Goal: Task Accomplishment & Management: Manage account settings

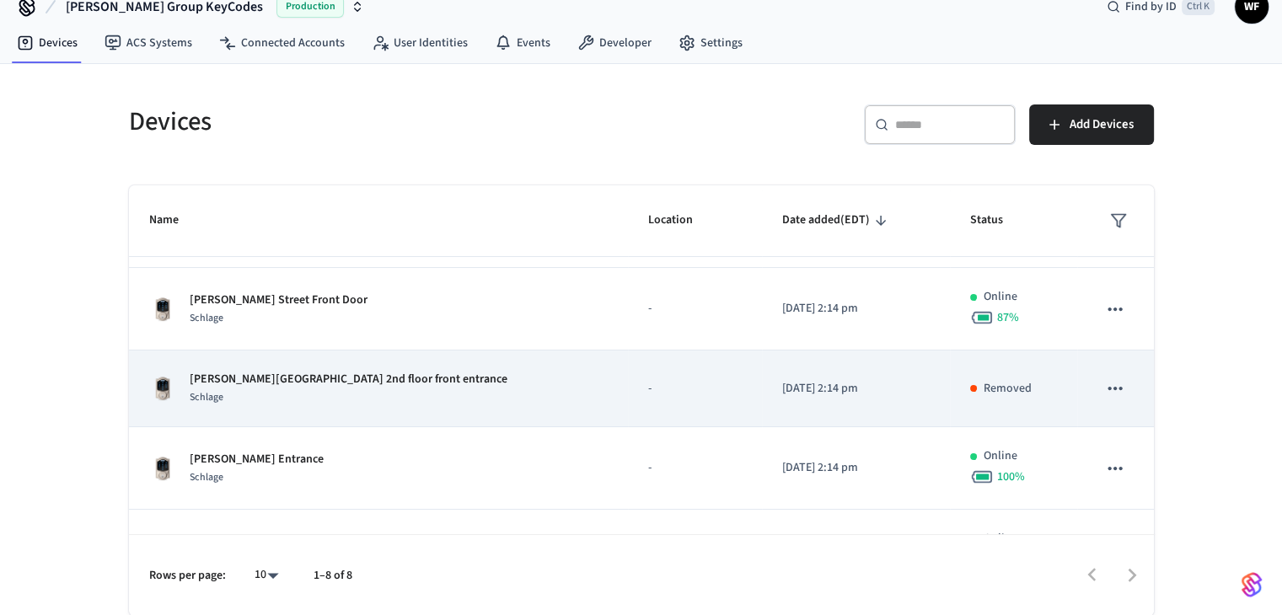
scroll to position [337, 0]
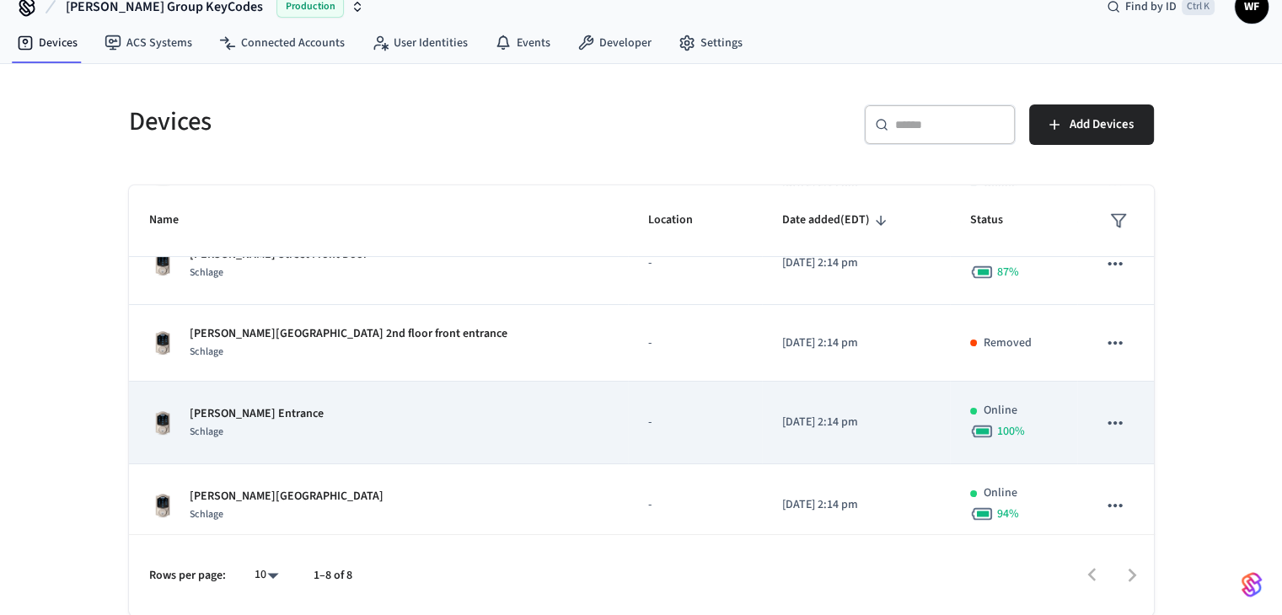
scroll to position [370, 0]
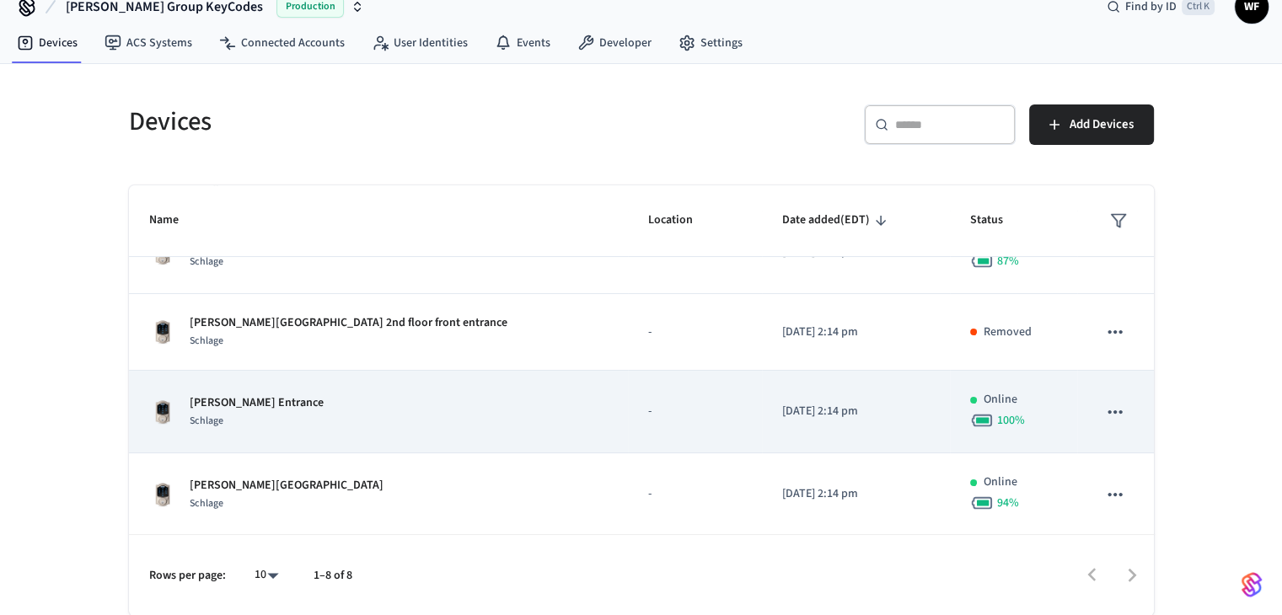
click at [280, 423] on div "Schlage" at bounding box center [257, 421] width 134 height 18
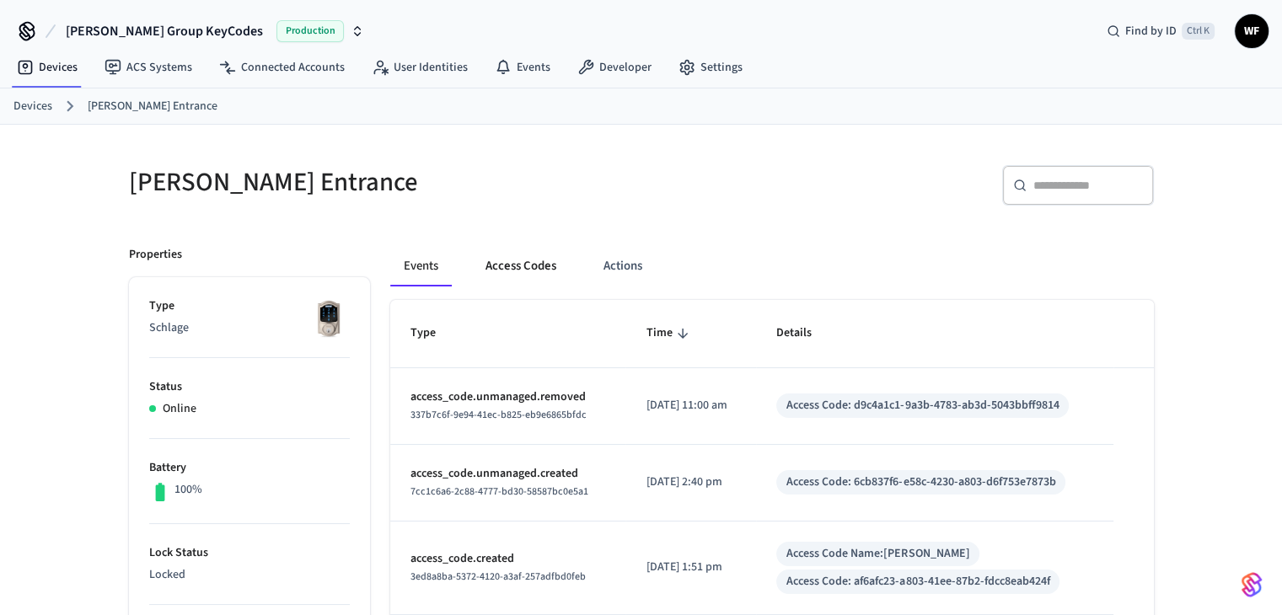
click at [540, 272] on button "Access Codes" at bounding box center [521, 266] width 98 height 40
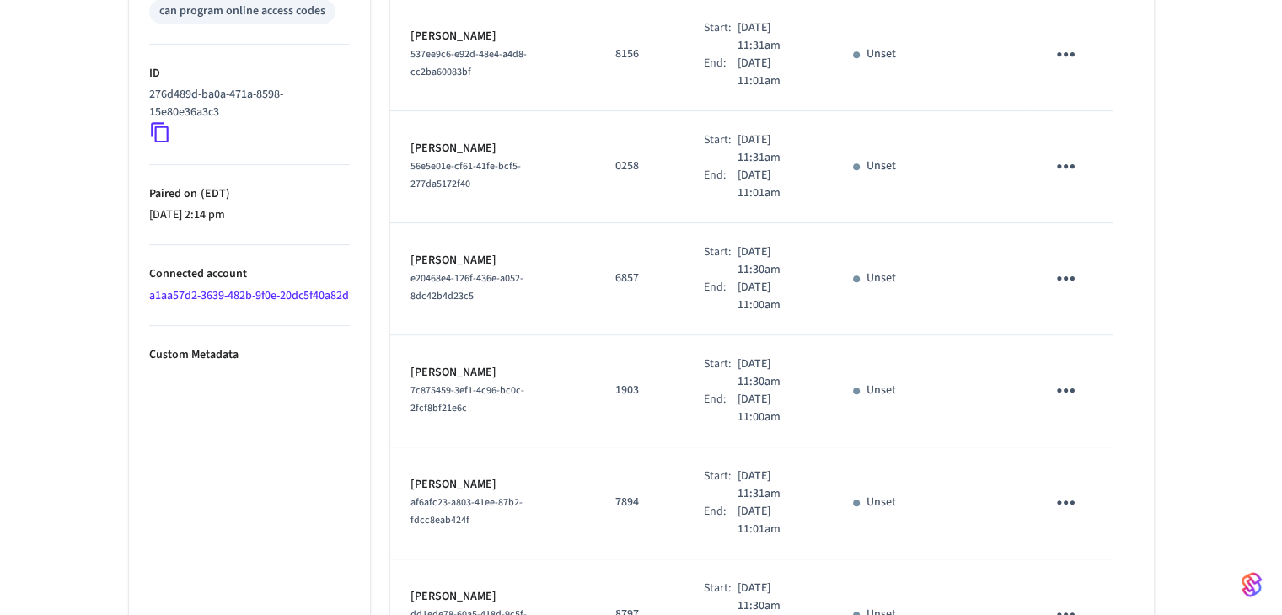
scroll to position [953, 0]
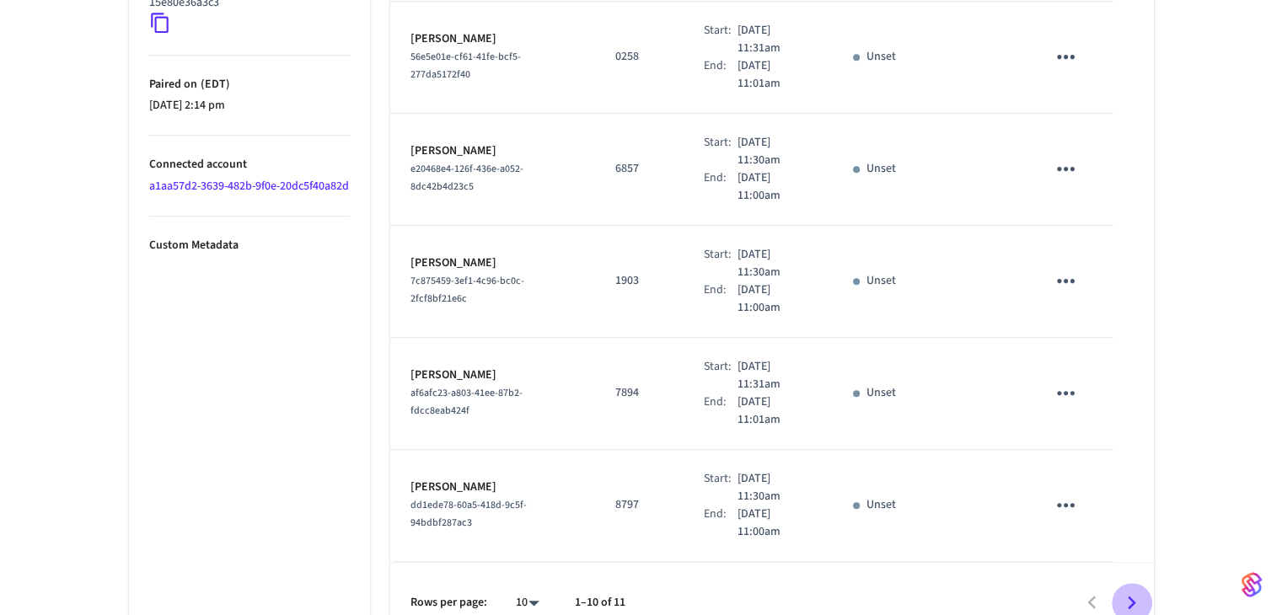
click at [1124, 590] on icon "Go to next page" at bounding box center [1132, 603] width 26 height 26
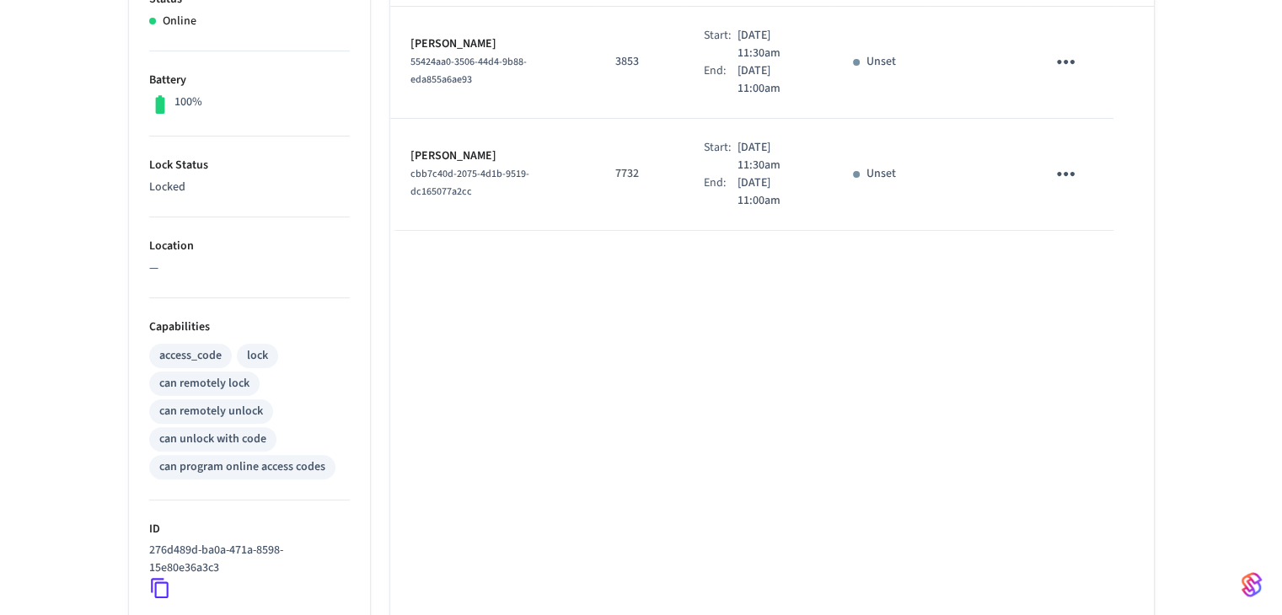
scroll to position [506, 0]
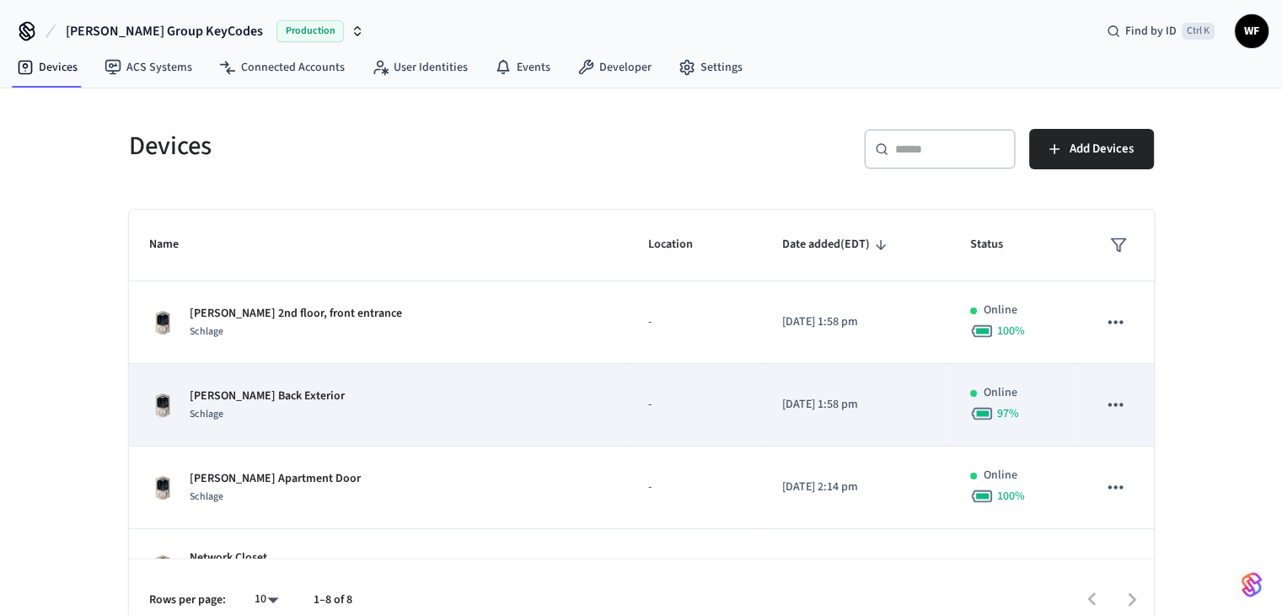
click at [332, 394] on div "Arnold Back Exterior Schlage" at bounding box center [378, 405] width 459 height 35
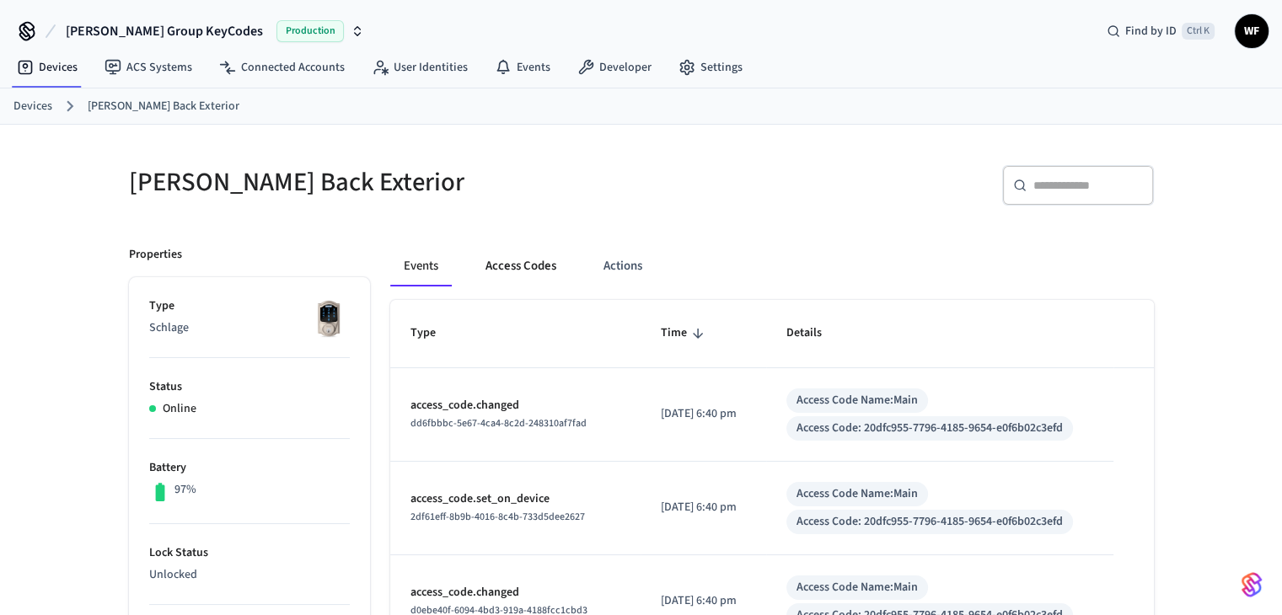
click at [545, 267] on button "Access Codes" at bounding box center [521, 266] width 98 height 40
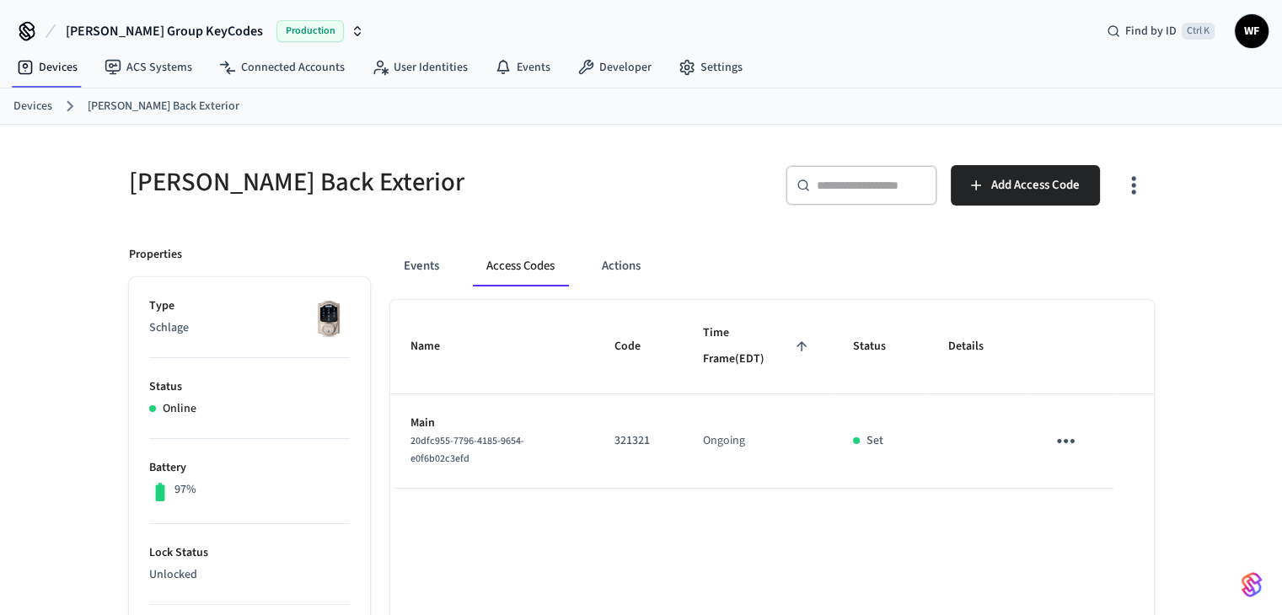
scroll to position [169, 0]
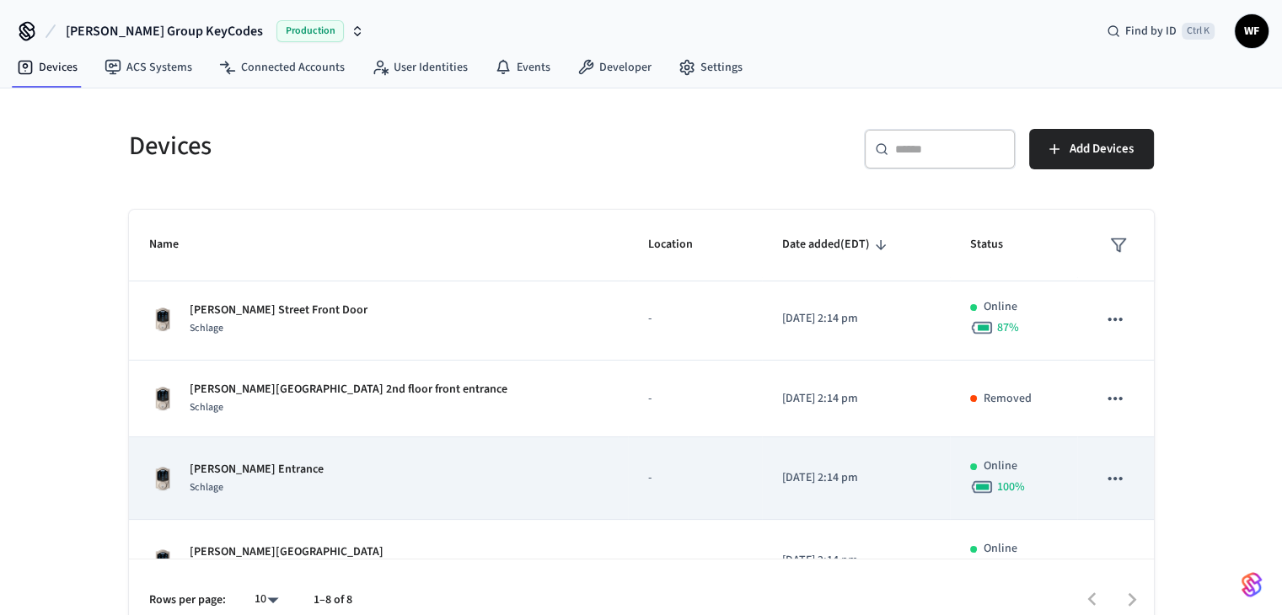
scroll to position [370, 0]
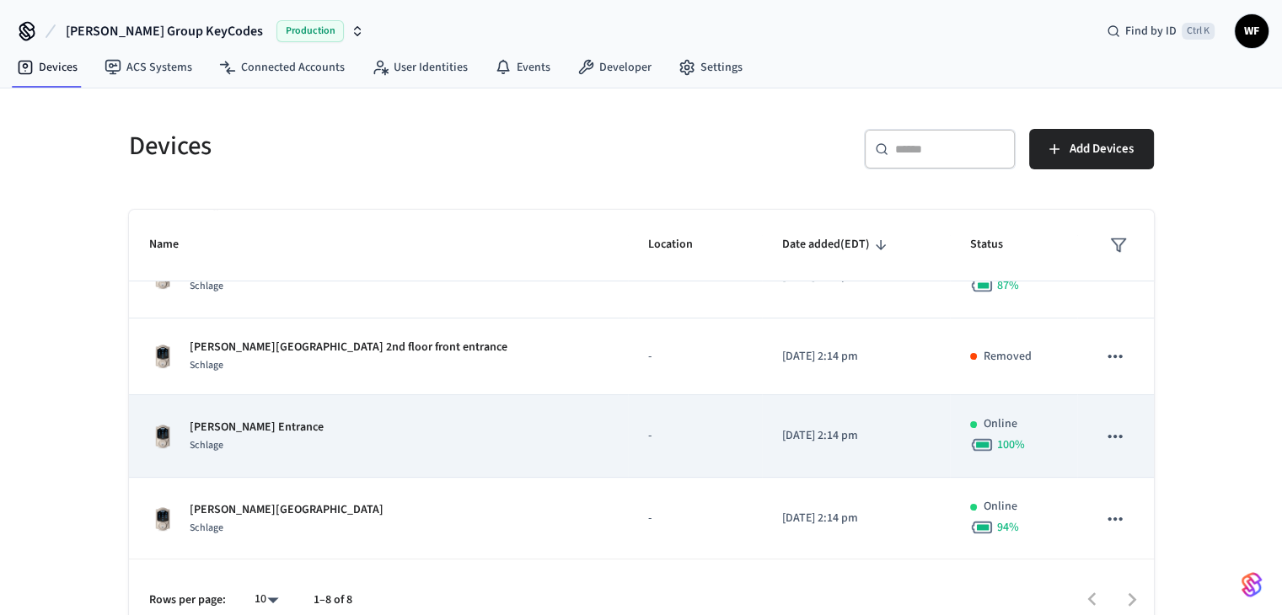
click at [373, 428] on div "Henry's William St Entrance Schlage" at bounding box center [378, 436] width 459 height 35
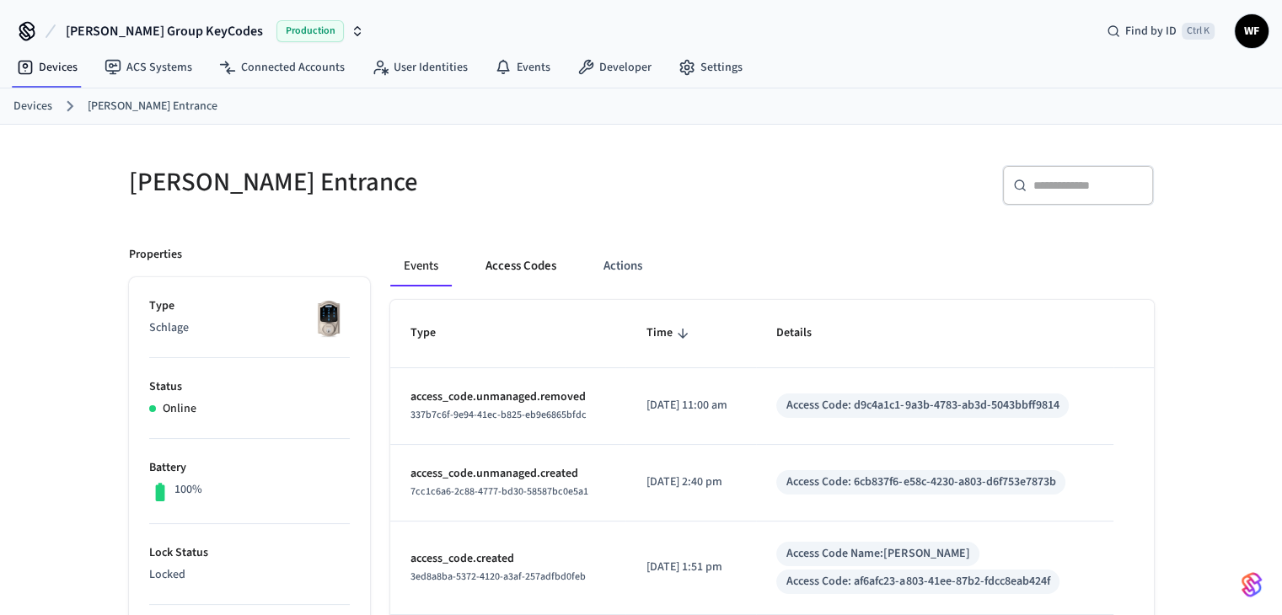
click at [510, 271] on button "Access Codes" at bounding box center [521, 266] width 98 height 40
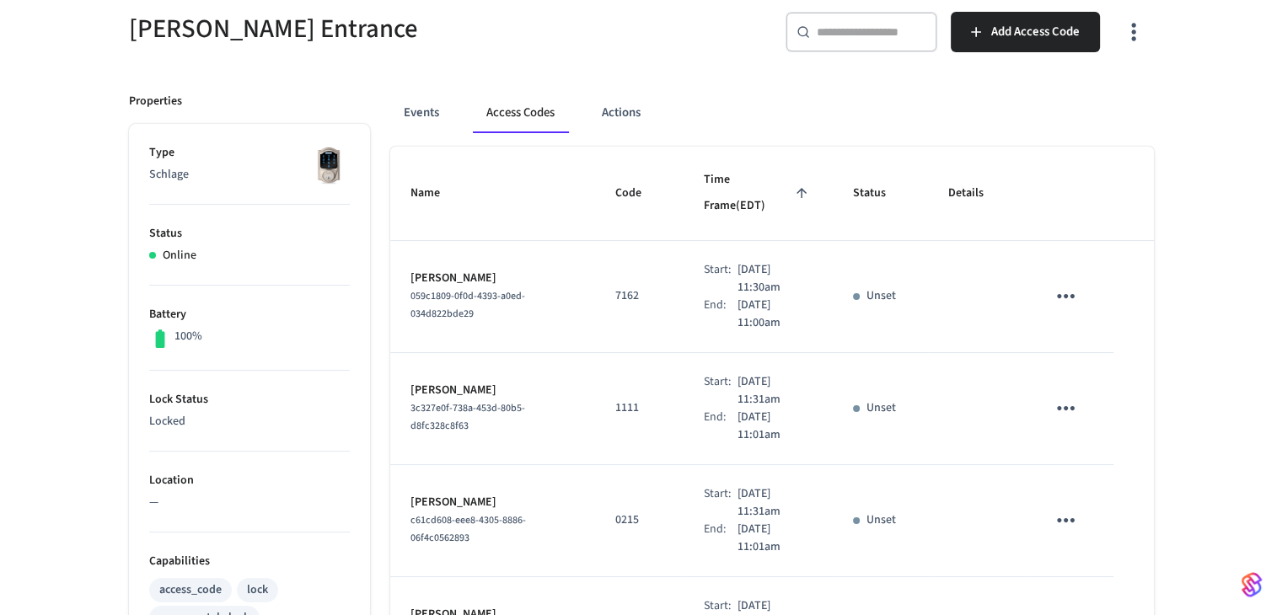
scroll to position [169, 0]
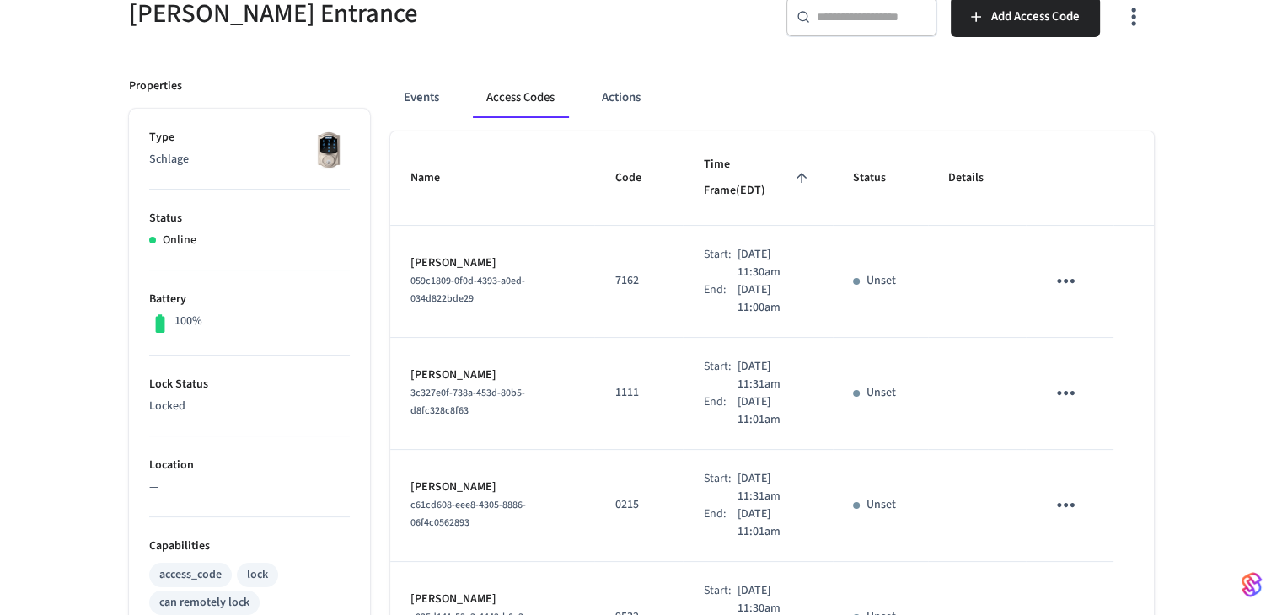
click at [474, 255] on p "[PERSON_NAME]" at bounding box center [493, 264] width 164 height 18
copy p "[PERSON_NAME]"
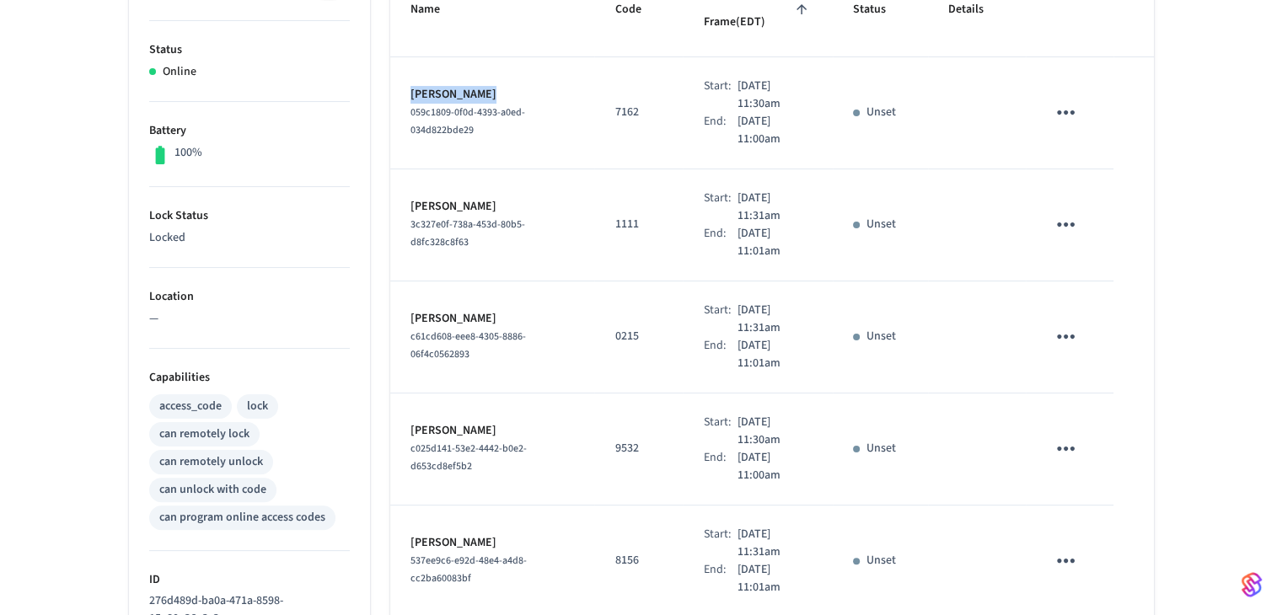
scroll to position [0, 0]
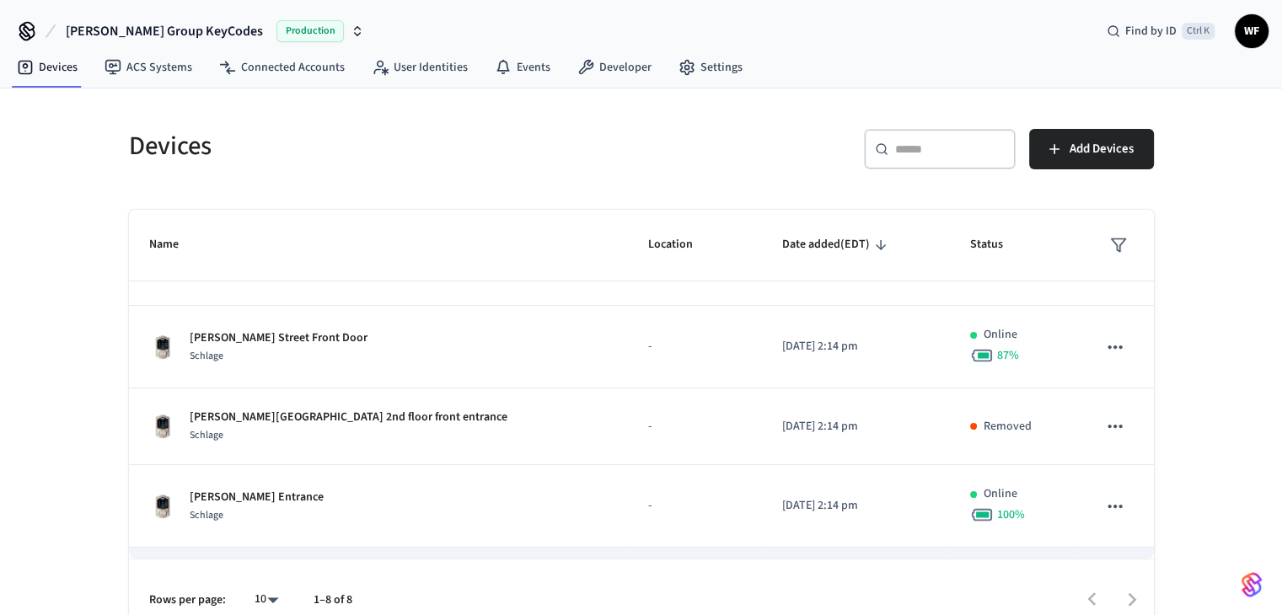
scroll to position [117, 0]
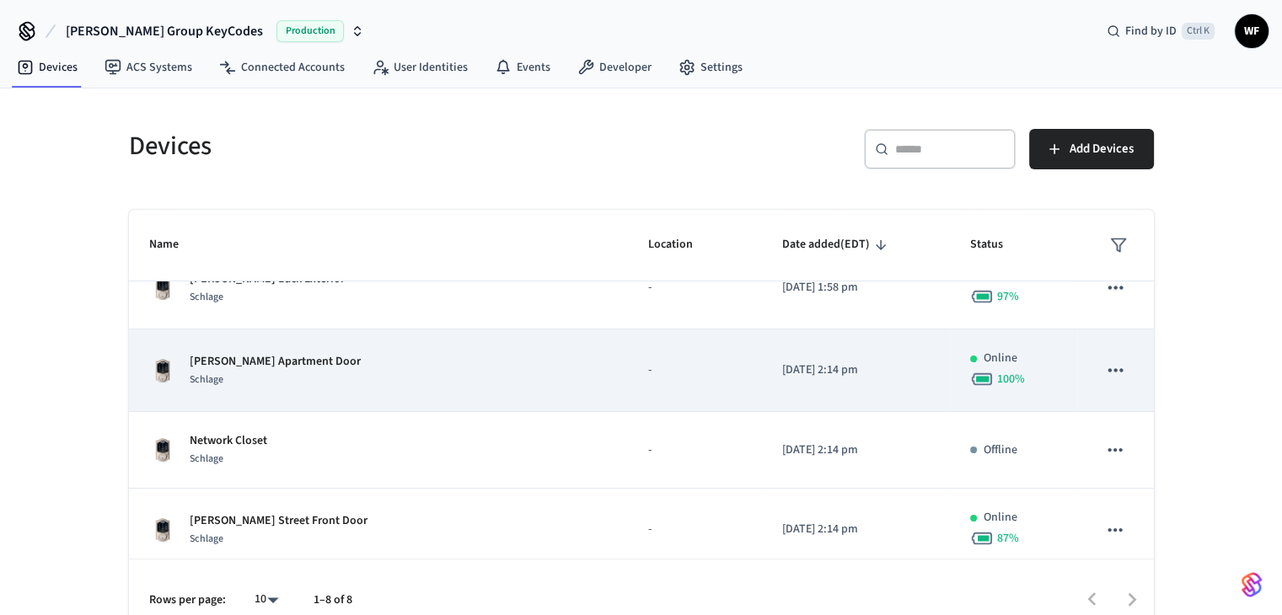
click at [241, 375] on div "Schlage" at bounding box center [275, 380] width 171 height 18
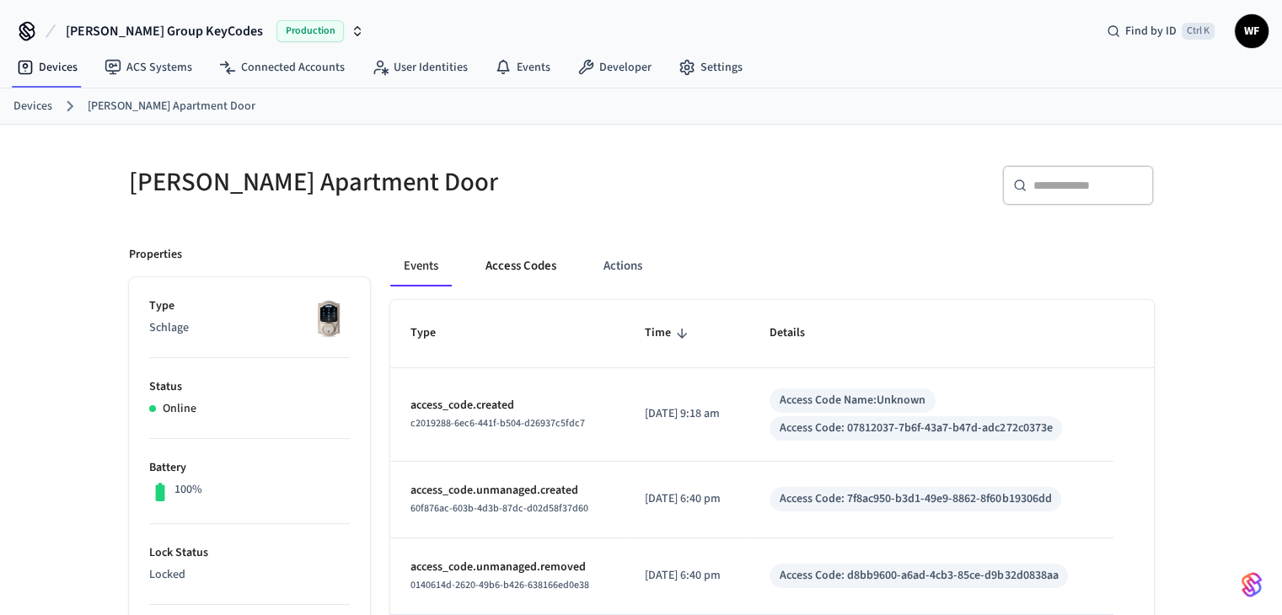
click at [540, 270] on button "Access Codes" at bounding box center [521, 266] width 98 height 40
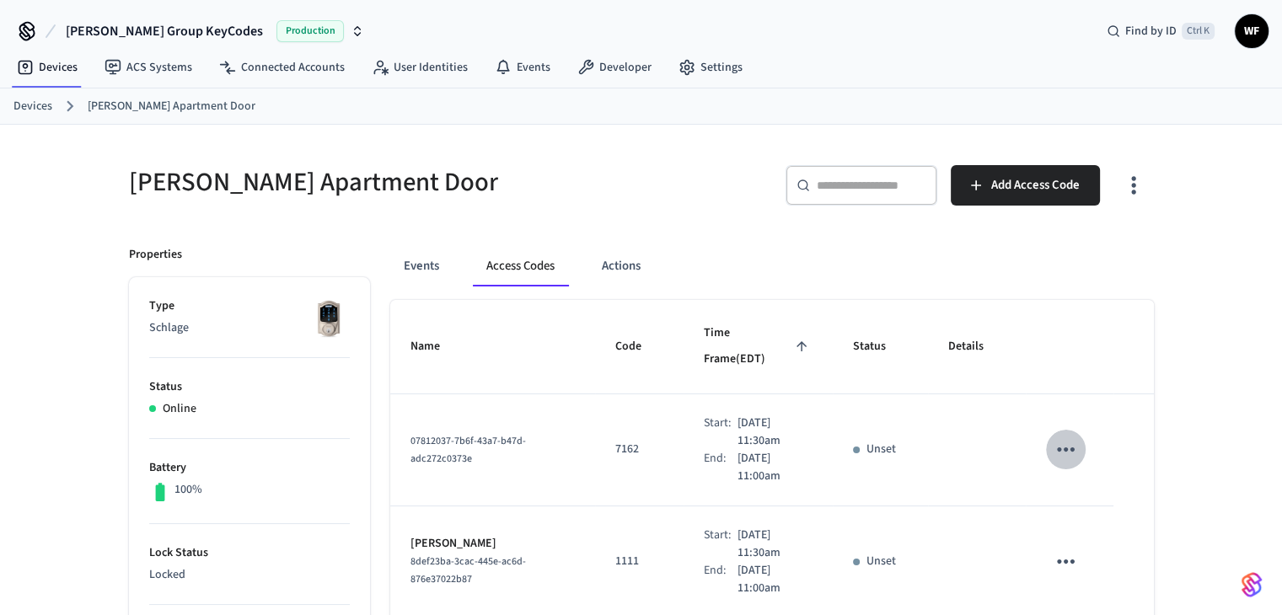
click at [1072, 437] on icon "sticky table" at bounding box center [1066, 450] width 26 height 26
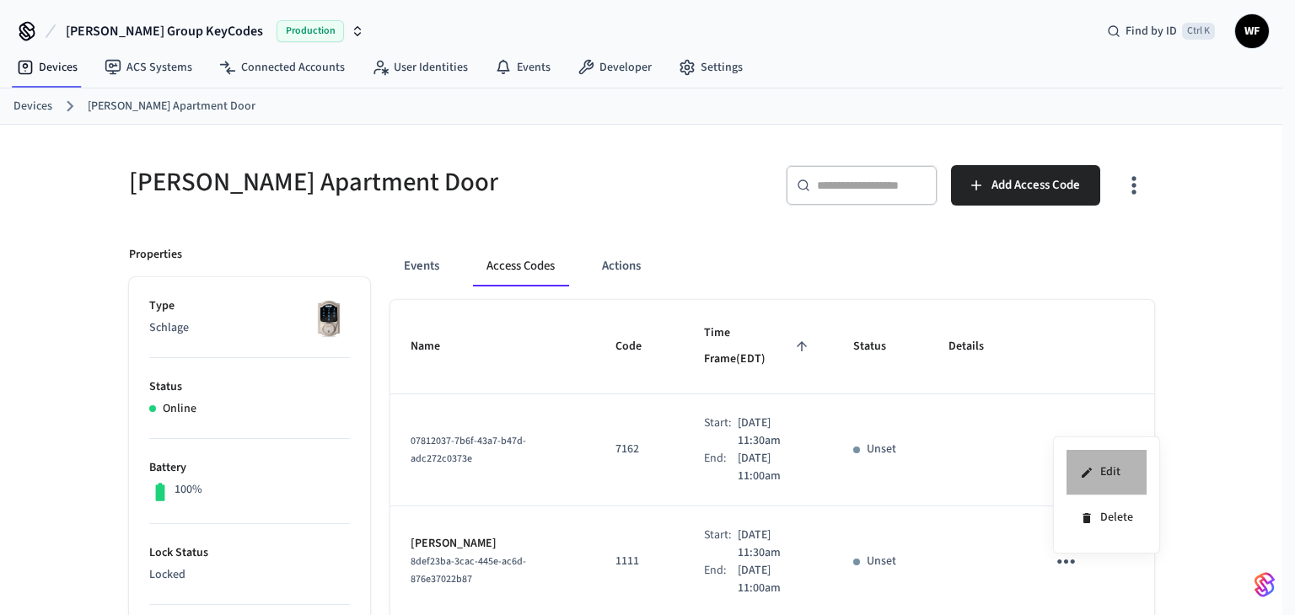
click at [1094, 480] on li "Edit" at bounding box center [1106, 473] width 80 height 46
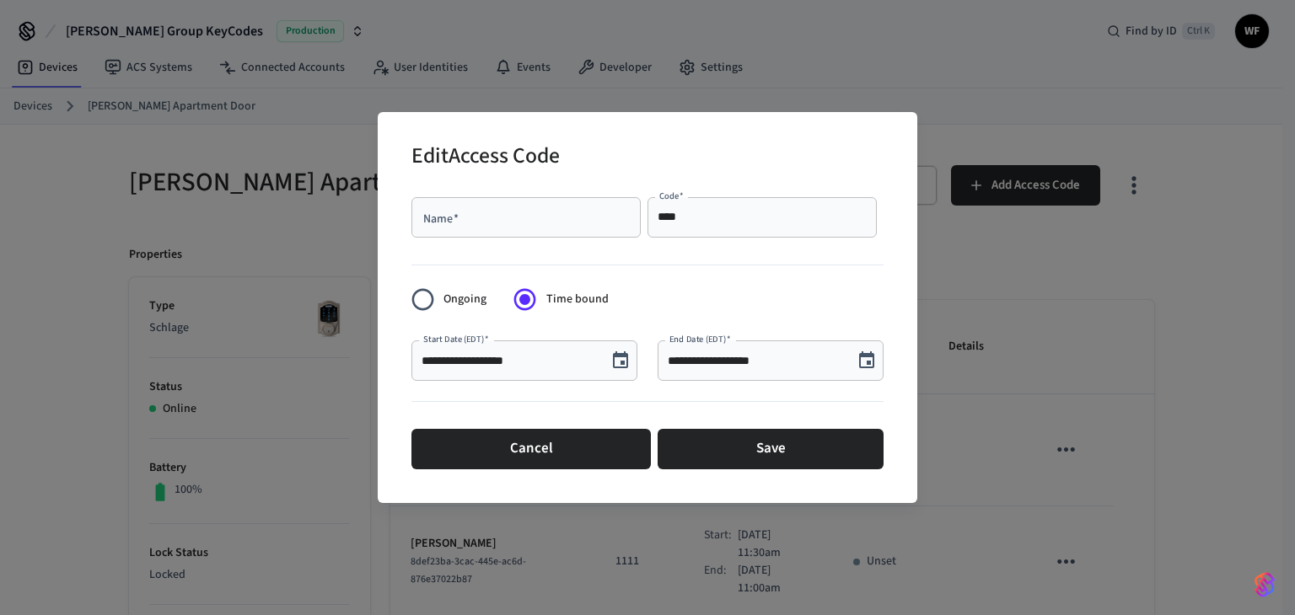
click at [573, 213] on input "Name   *" at bounding box center [526, 217] width 209 height 17
paste input "**********"
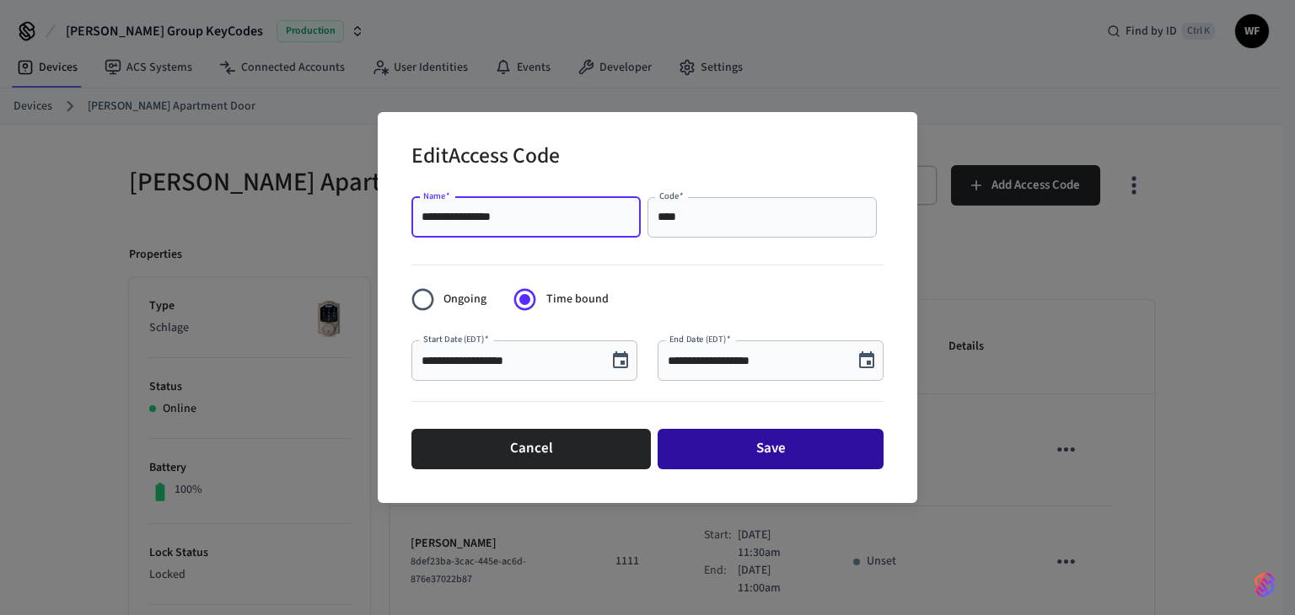
type input "**********"
click at [720, 439] on button "Save" at bounding box center [771, 449] width 226 height 40
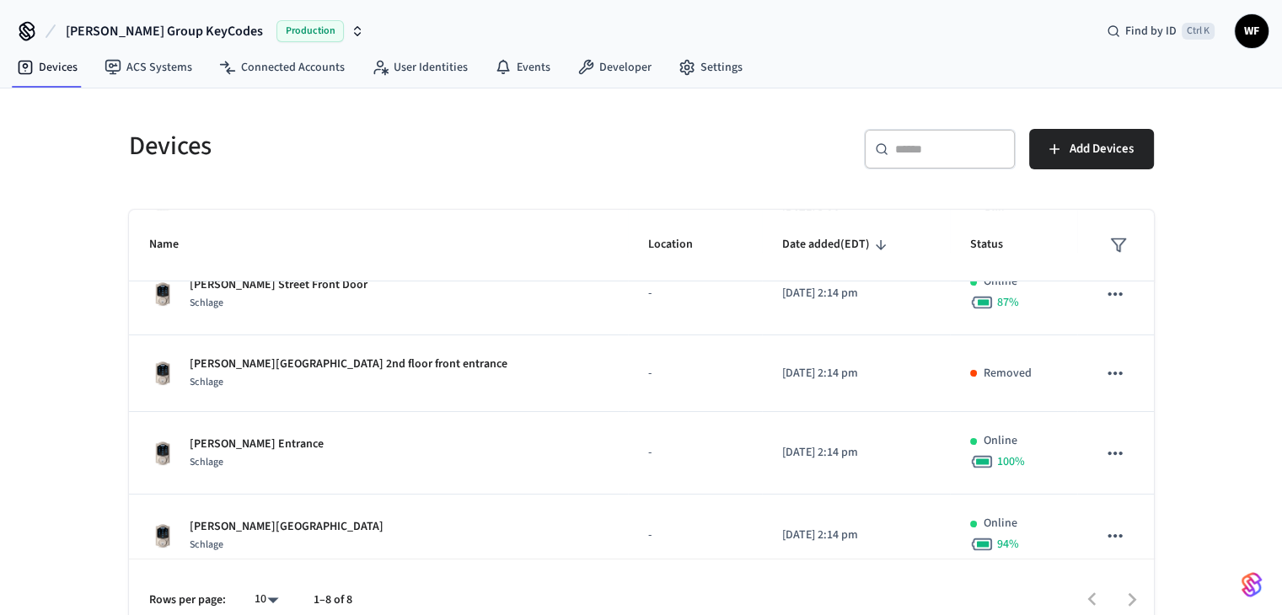
scroll to position [370, 0]
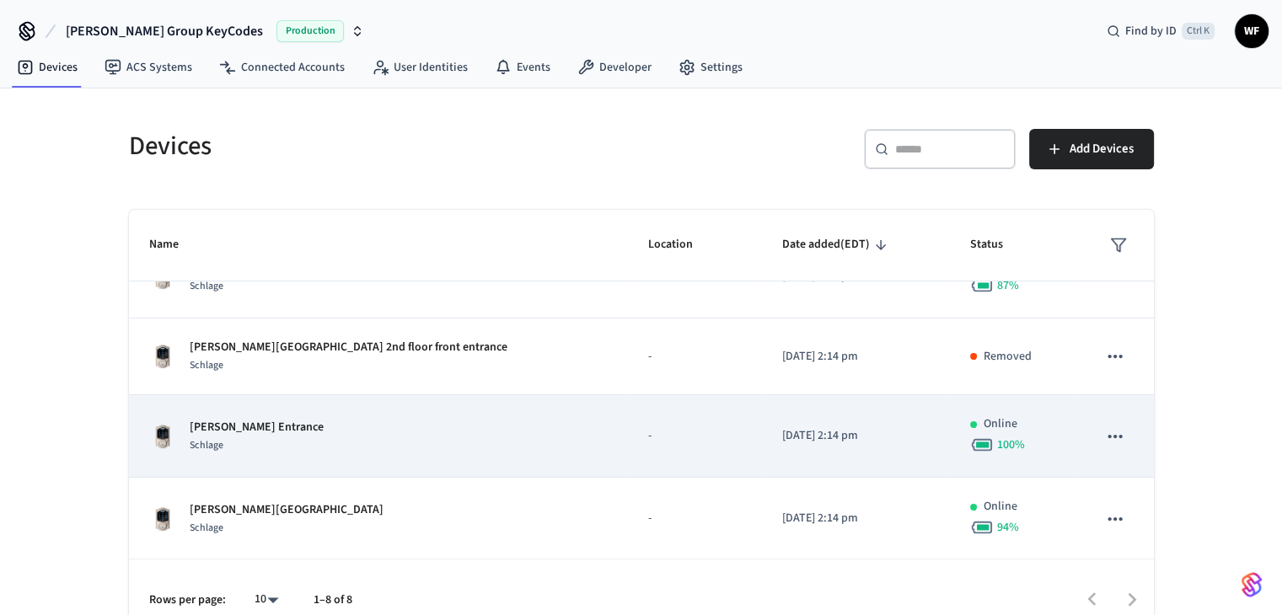
click at [342, 427] on div "Henry's William St Entrance Schlage" at bounding box center [378, 436] width 459 height 35
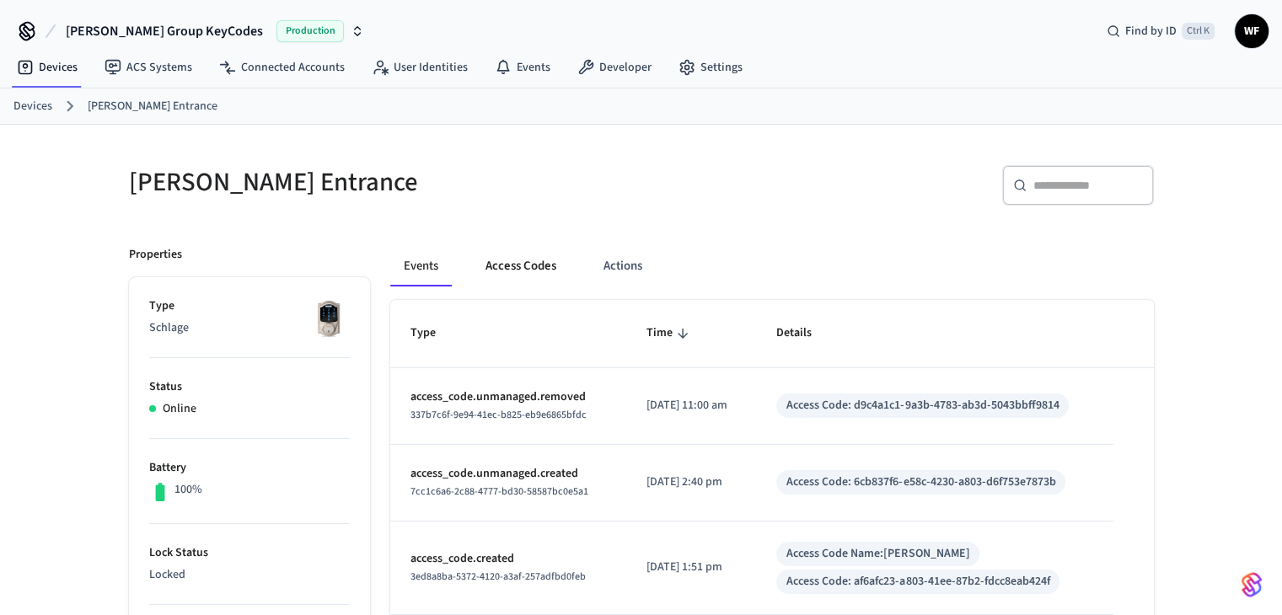
click at [496, 257] on button "Access Codes" at bounding box center [521, 266] width 98 height 40
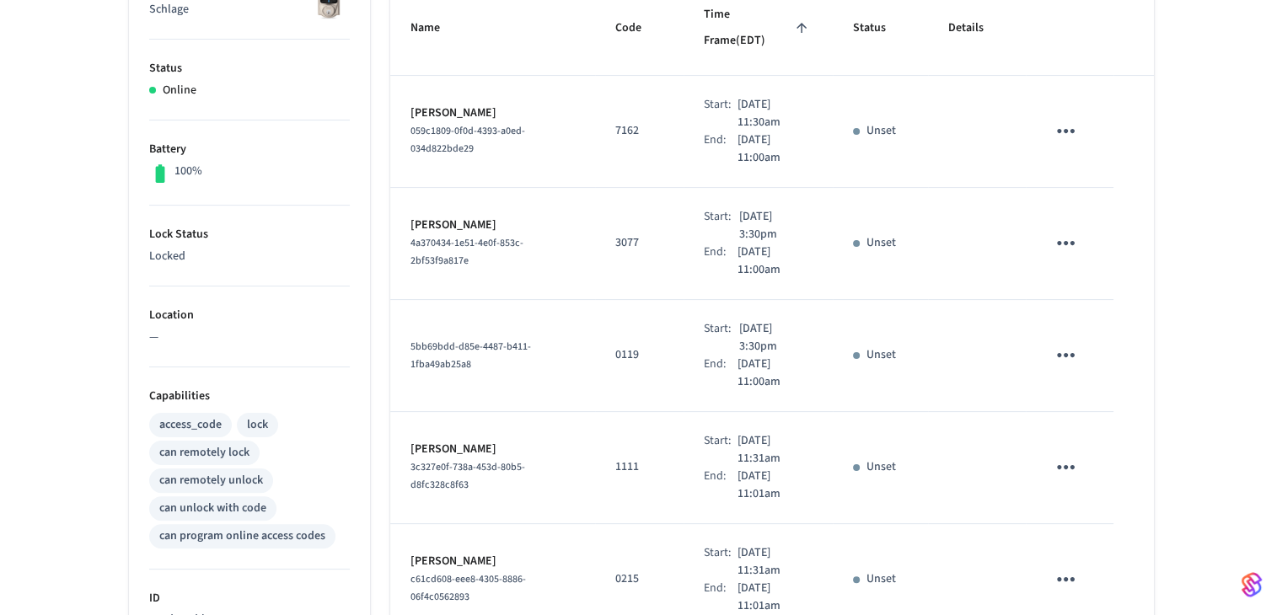
scroll to position [337, 0]
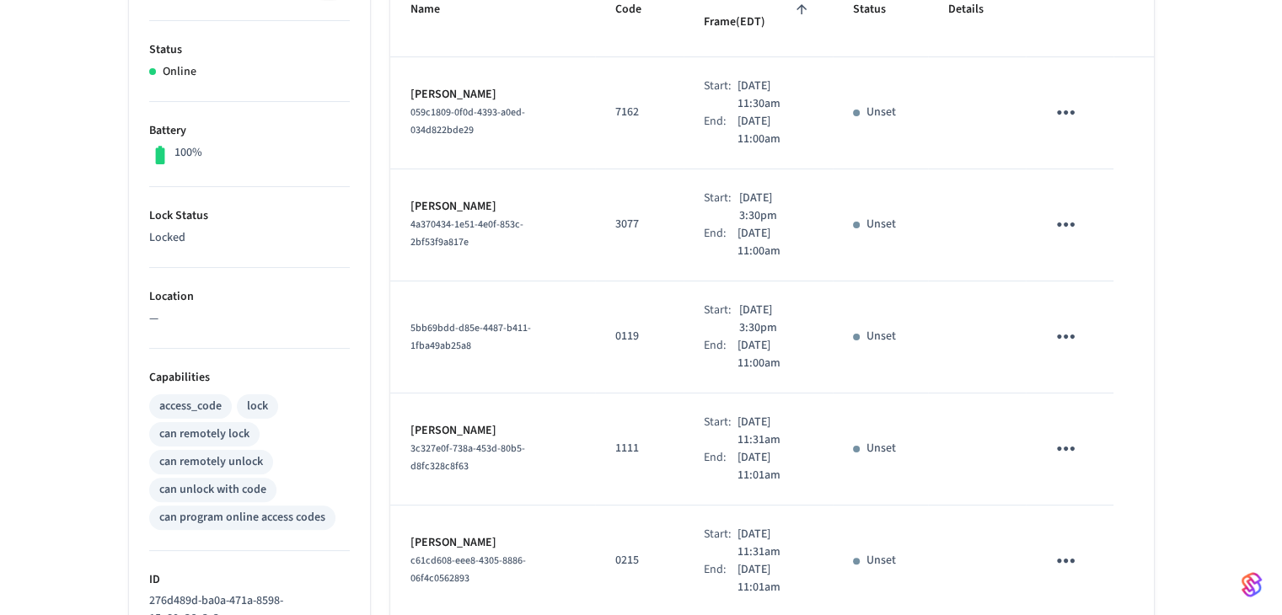
click at [1067, 324] on icon "sticky table" at bounding box center [1066, 337] width 26 height 26
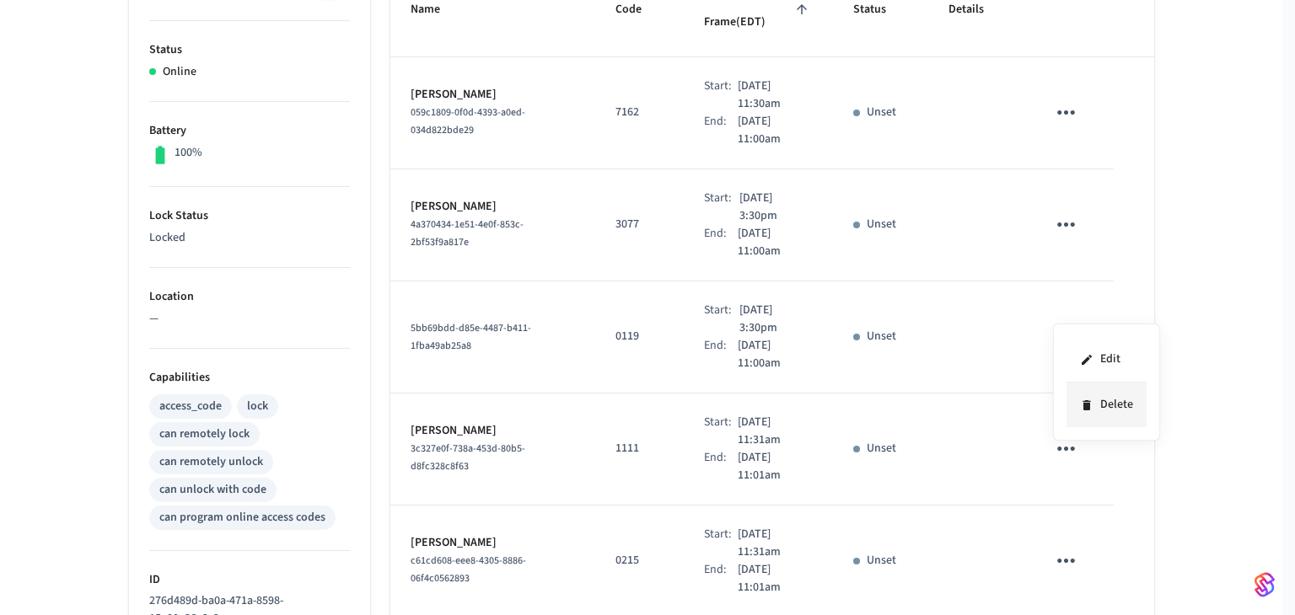
click at [1106, 399] on li "Delete" at bounding box center [1106, 405] width 80 height 45
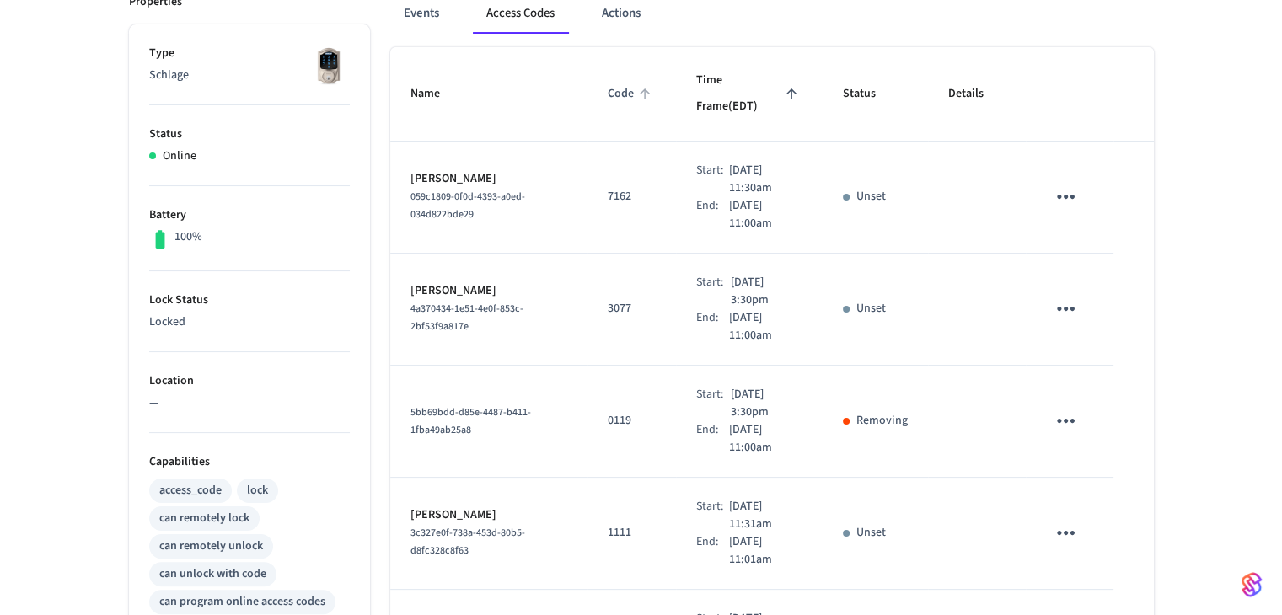
scroll to position [84, 0]
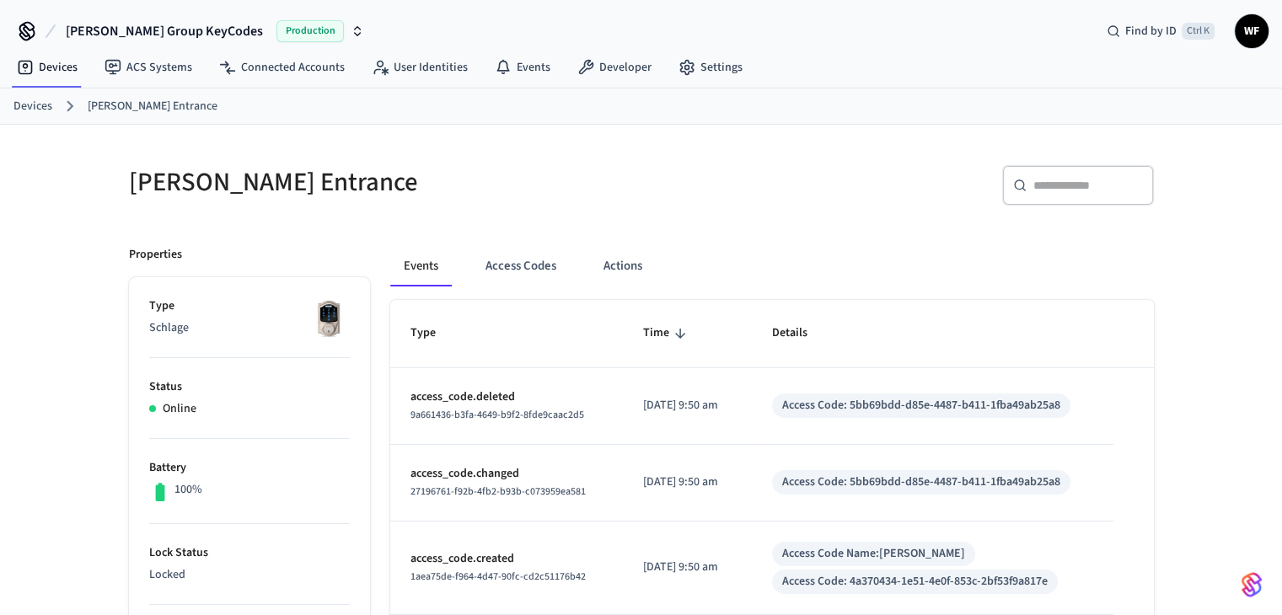
click at [42, 99] on link "Devices" at bounding box center [32, 107] width 39 height 18
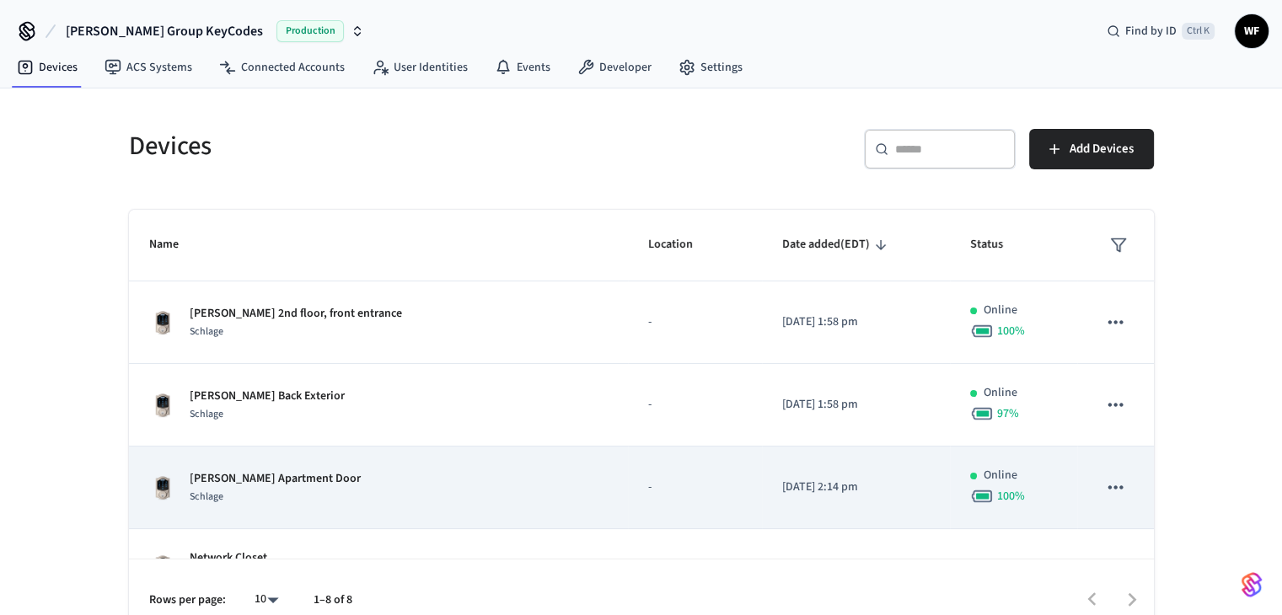
click at [296, 466] on td "Henry's Apartment Door Schlage" at bounding box center [378, 488] width 499 height 83
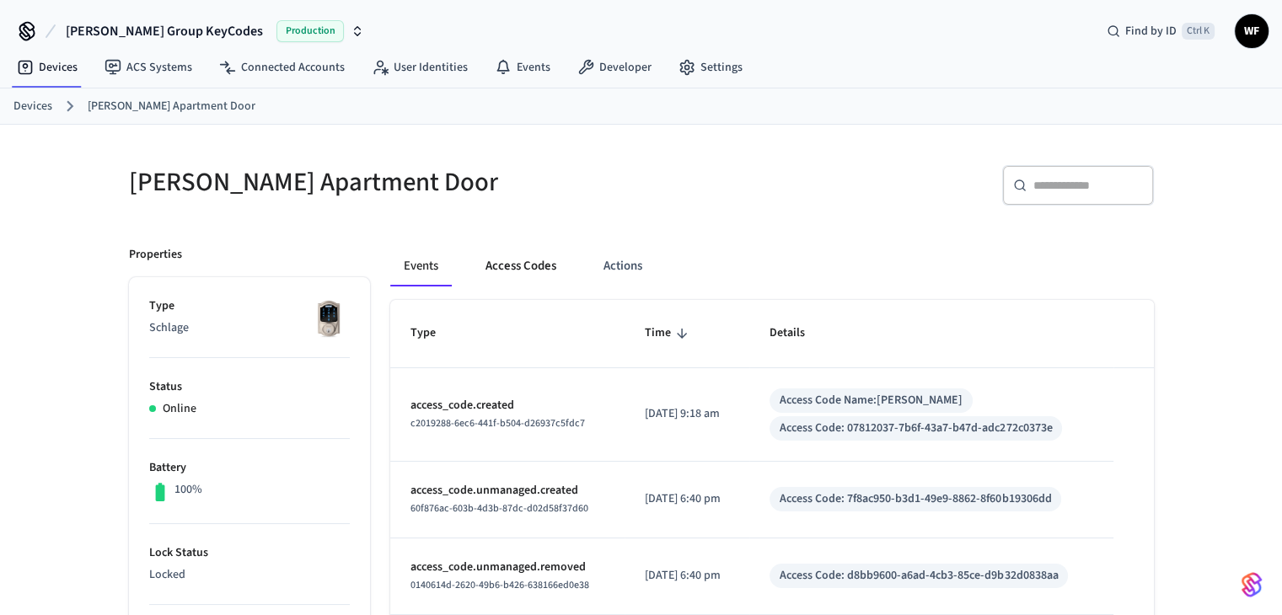
click at [553, 272] on button "Access Codes" at bounding box center [521, 266] width 98 height 40
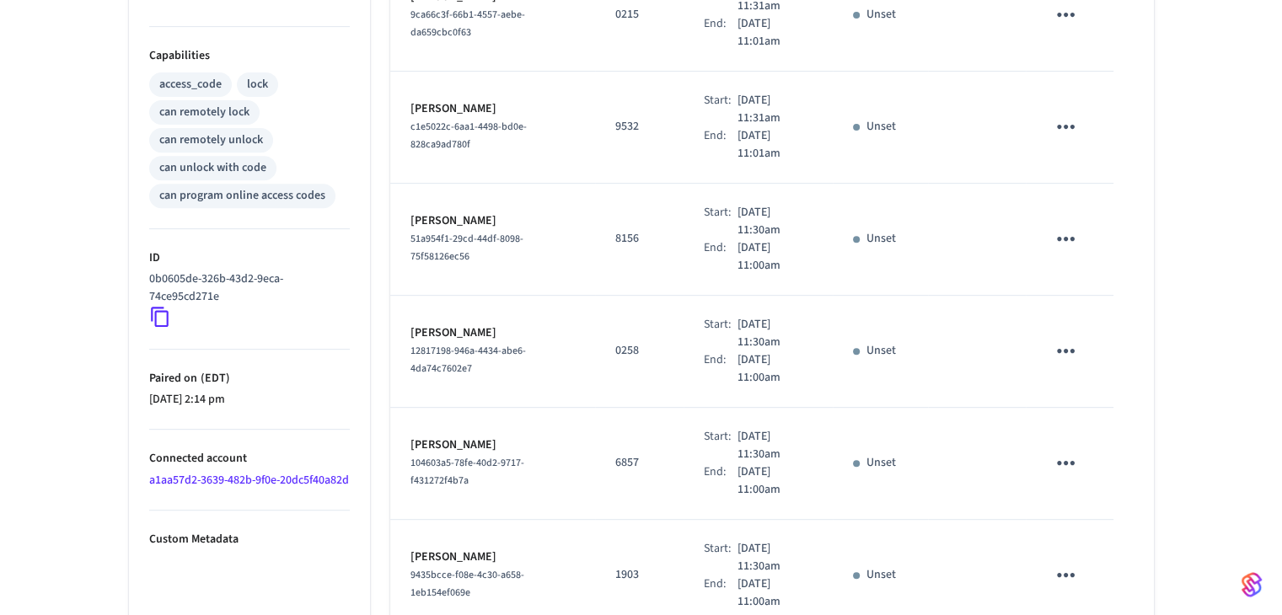
scroll to position [674, 0]
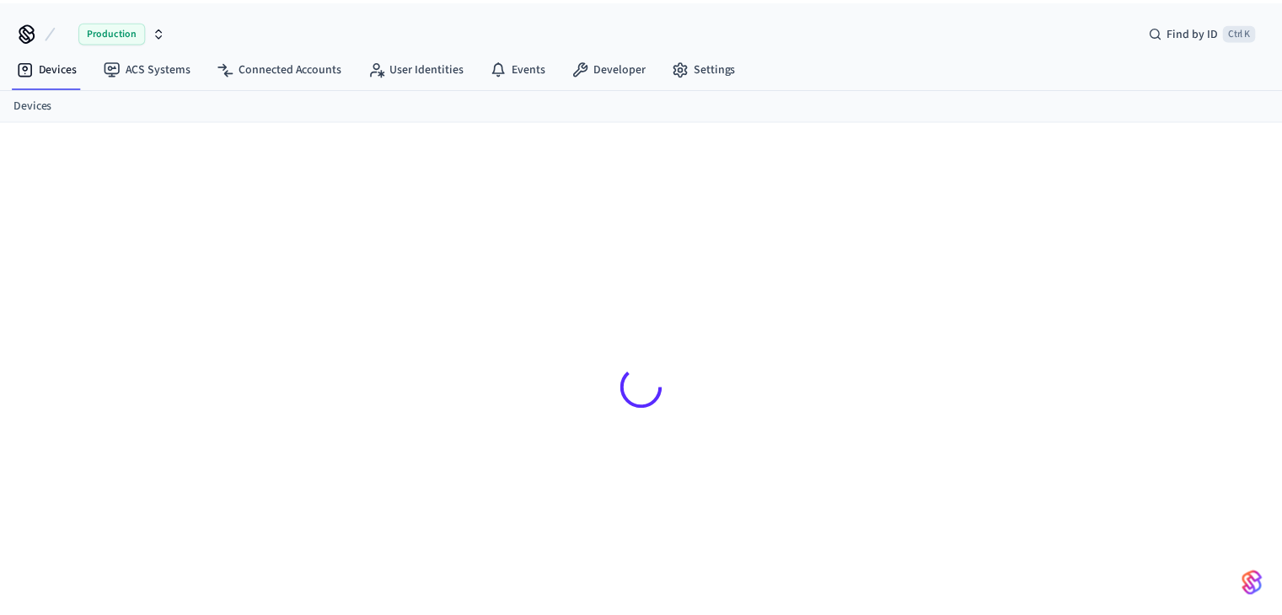
scroll to position [22, 0]
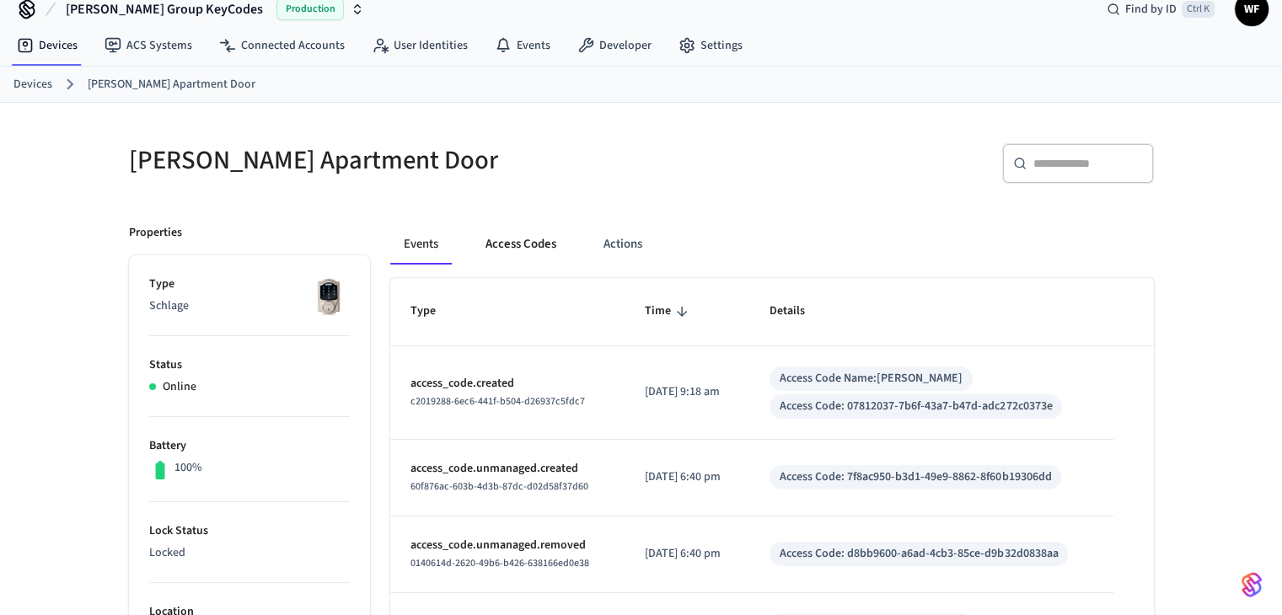
click at [550, 248] on button "Access Codes" at bounding box center [521, 244] width 98 height 40
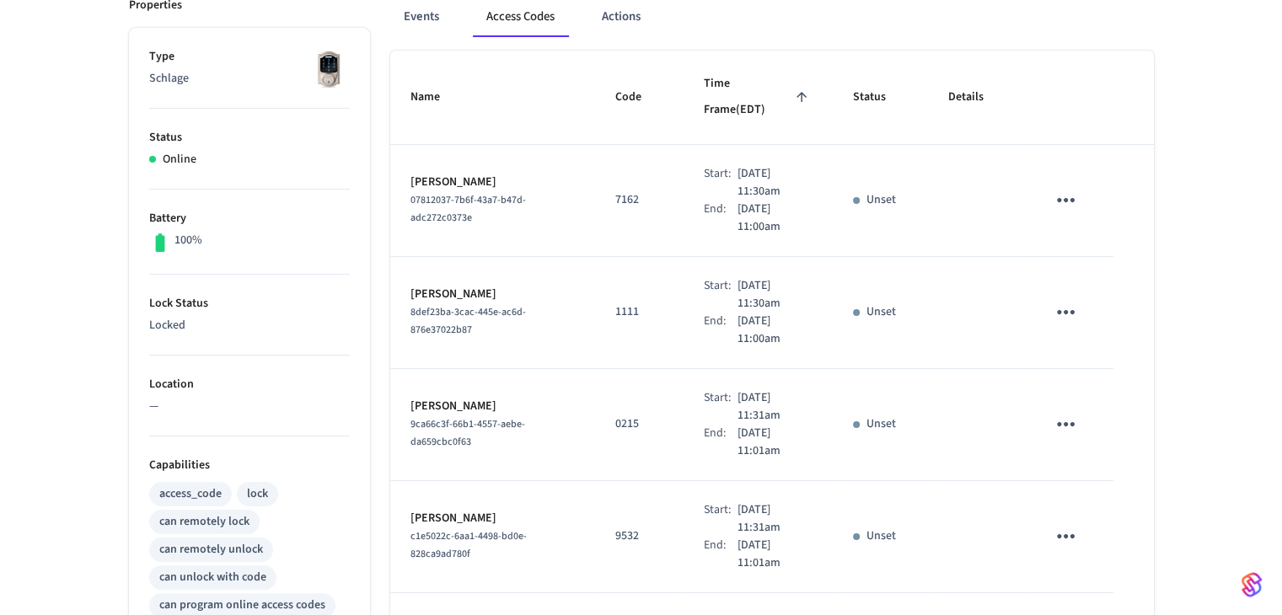
scroll to position [275, 0]
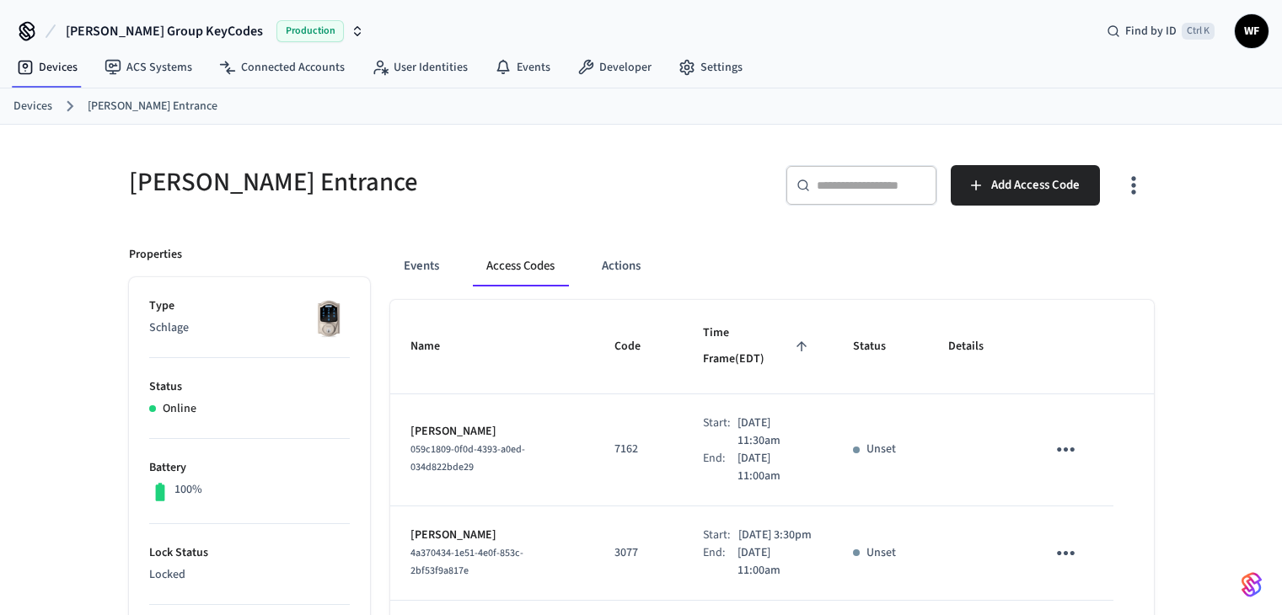
scroll to position [84, 0]
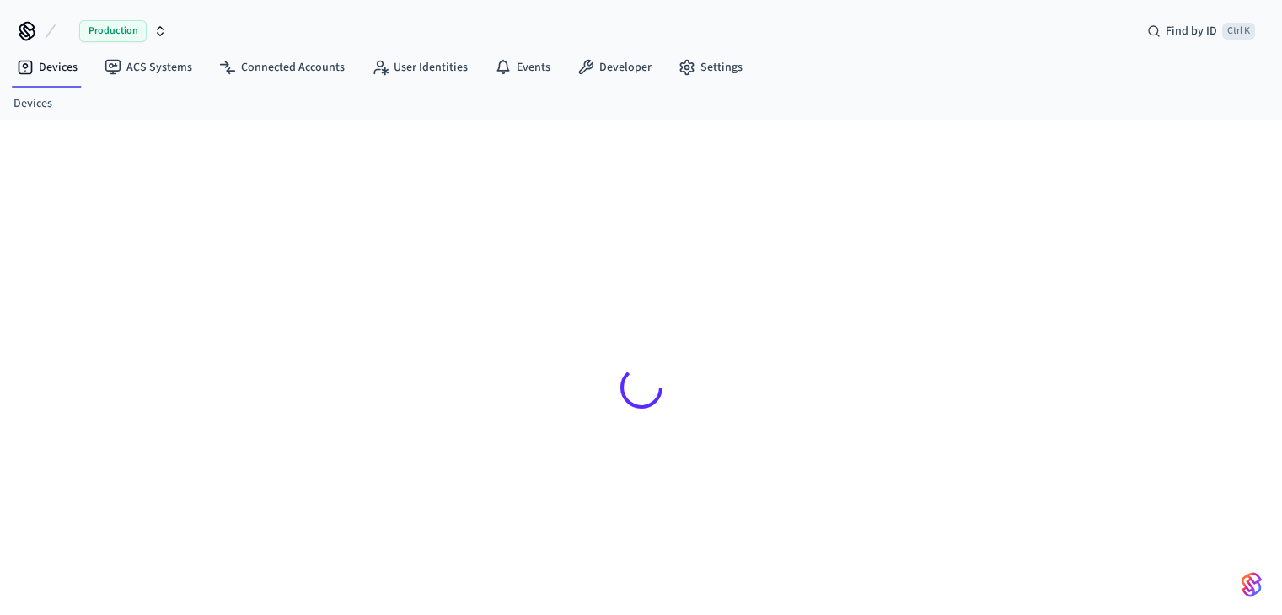
scroll to position [22, 0]
